Goal: Find specific fact: Find specific fact

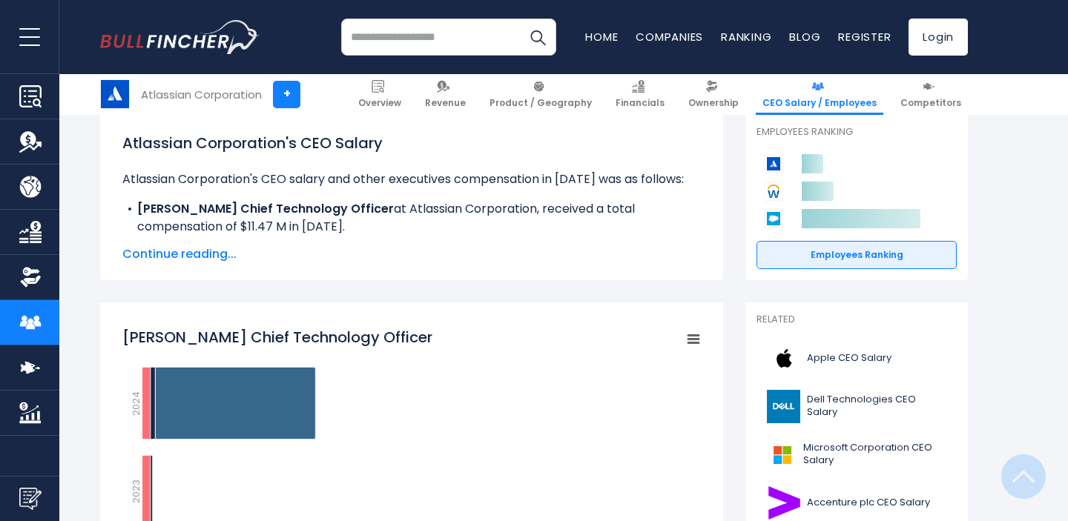
scroll to position [216, 0]
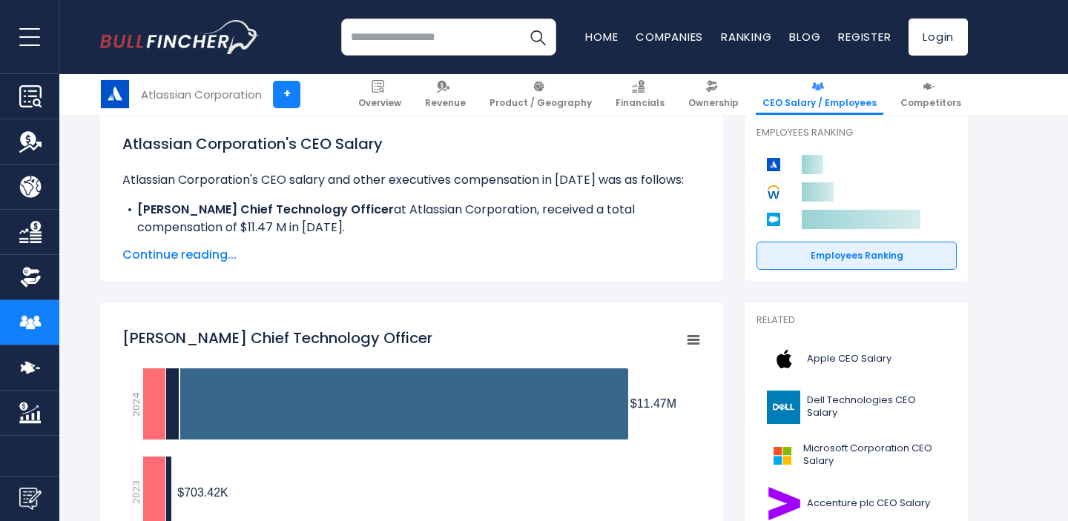
click at [175, 257] on span "Continue reading..." at bounding box center [411, 255] width 579 height 18
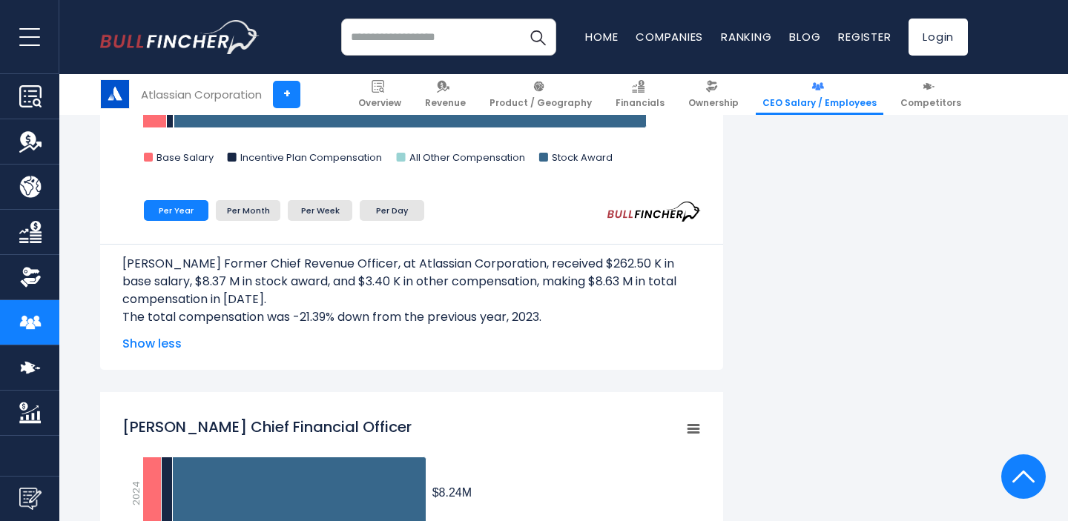
scroll to position [1426, 0]
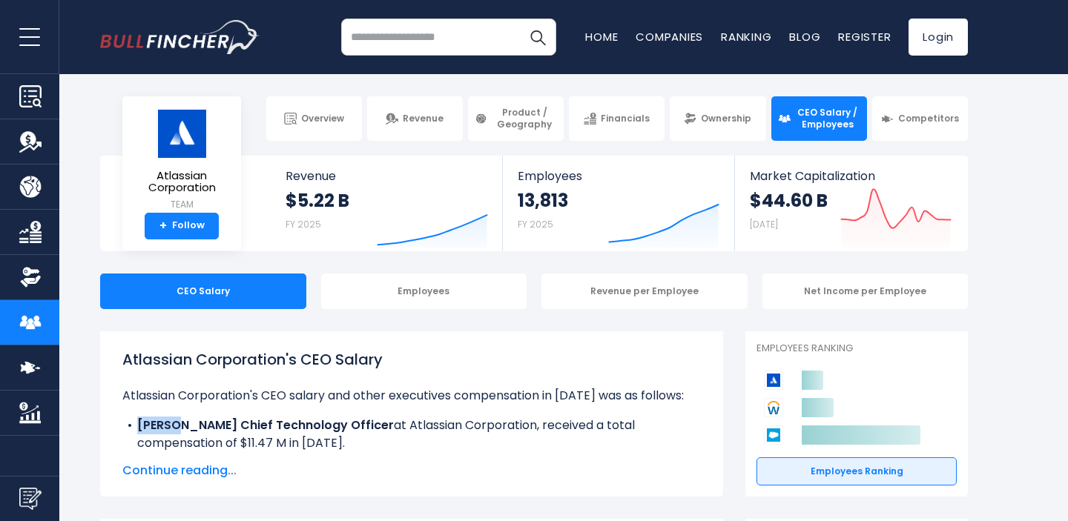
click at [349, 431] on b "[PERSON_NAME] Chief Technology Officer" at bounding box center [265, 425] width 257 height 17
drag, startPoint x: 227, startPoint y: 427, endPoint x: 131, endPoint y: 425, distance: 95.7
click at [131, 425] on li "Rajeev B. Rajan Chief Technology Officer at Atlassian Corporation, received a t…" at bounding box center [411, 435] width 579 height 36
copy b "Rajeev B. Rajan"
